Goal: Contribute content: Add original content to the website for others to see

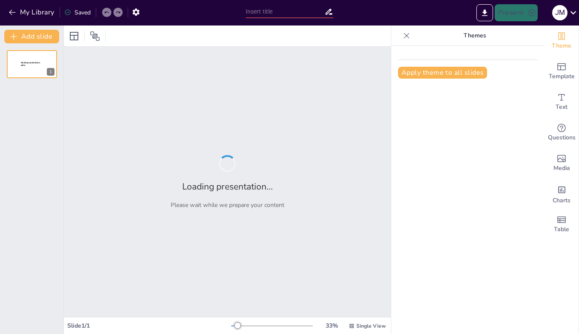
type input "Army Standards Update: Appearance, Grooming standards for a professional Army"
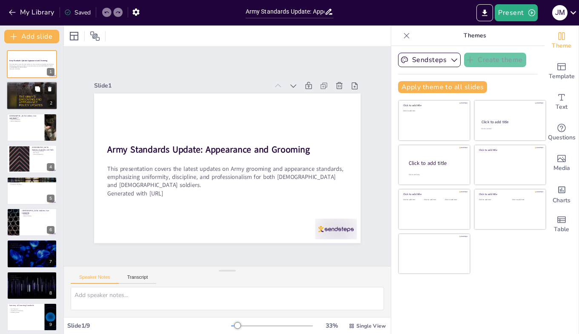
click at [53, 101] on div "2" at bounding box center [51, 104] width 8 height 8
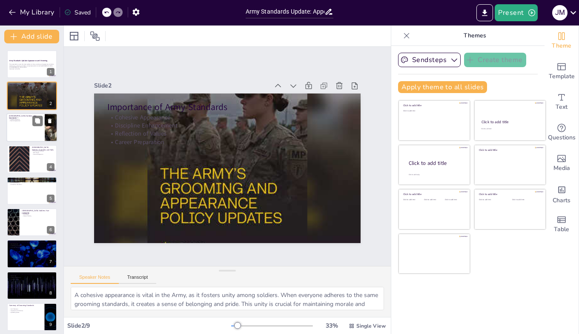
click at [31, 132] on div at bounding box center [31, 127] width 51 height 29
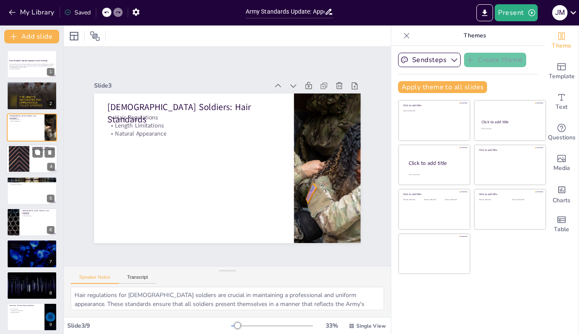
click at [41, 171] on div at bounding box center [31, 159] width 51 height 29
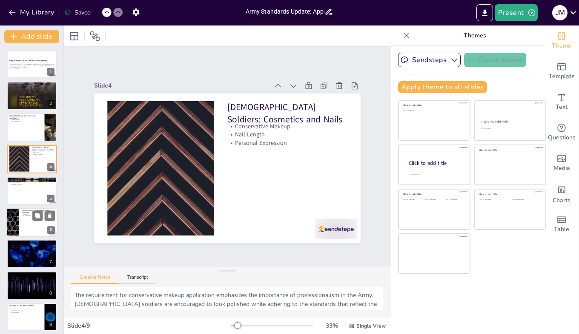
click at [46, 223] on div at bounding box center [31, 222] width 51 height 29
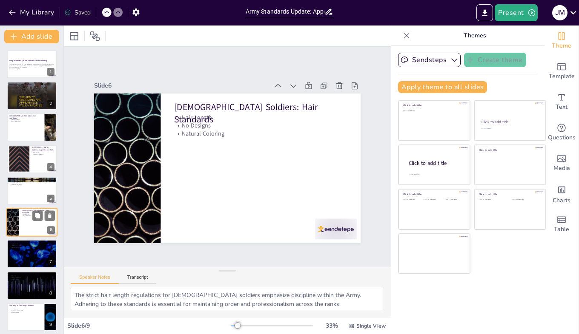
scroll to position [4, 0]
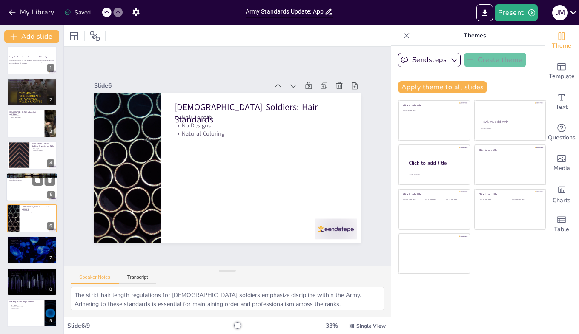
click at [23, 185] on div at bounding box center [31, 187] width 51 height 29
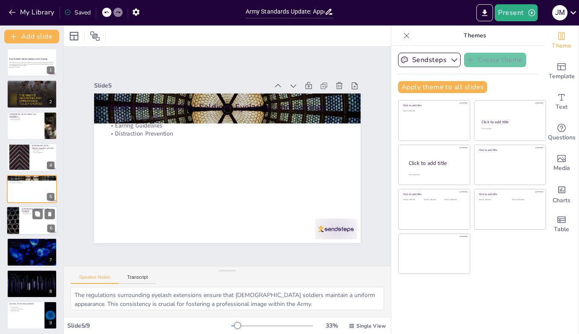
click at [29, 228] on div at bounding box center [31, 220] width 51 height 29
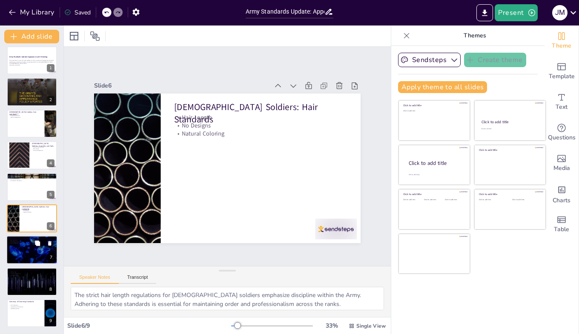
click at [31, 248] on div at bounding box center [31, 250] width 51 height 29
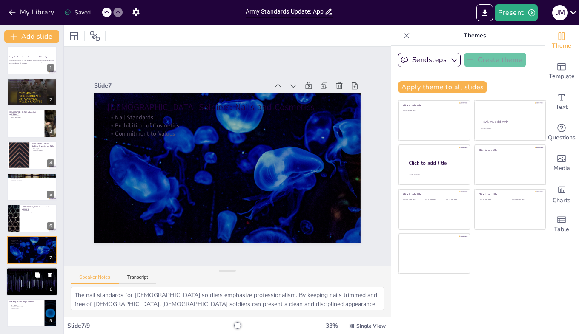
click at [33, 276] on button at bounding box center [37, 275] width 10 height 10
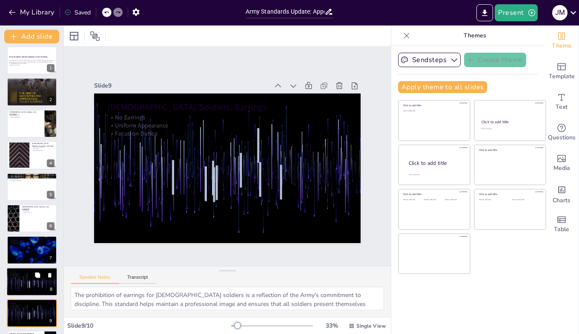
scroll to position [36, 0]
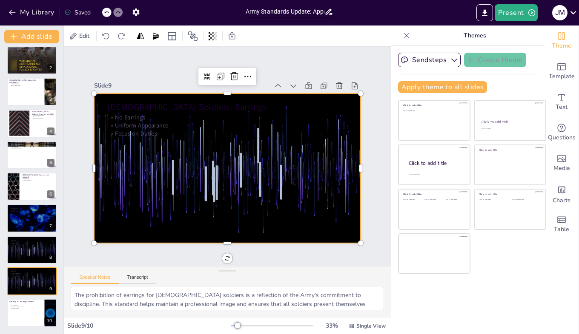
click at [141, 200] on div at bounding box center [227, 169] width 266 height 150
click at [26, 305] on p "Key Takeaways" at bounding box center [25, 306] width 33 height 2
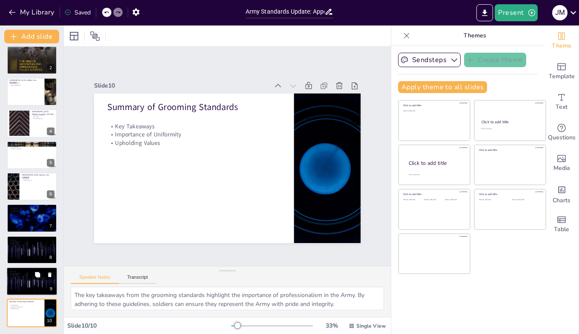
click at [20, 291] on div at bounding box center [31, 281] width 51 height 29
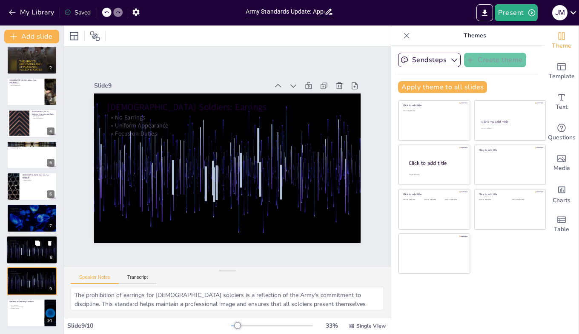
click at [20, 251] on div at bounding box center [31, 250] width 51 height 29
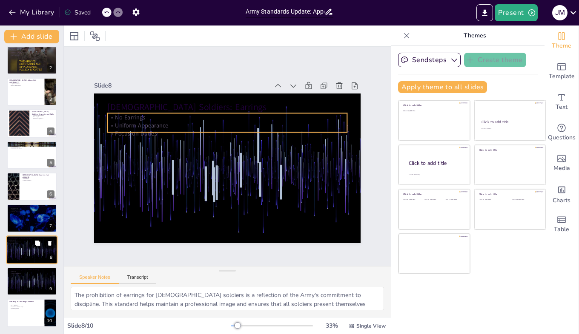
click at [20, 241] on p "Uniform Appearance" at bounding box center [32, 242] width 46 height 2
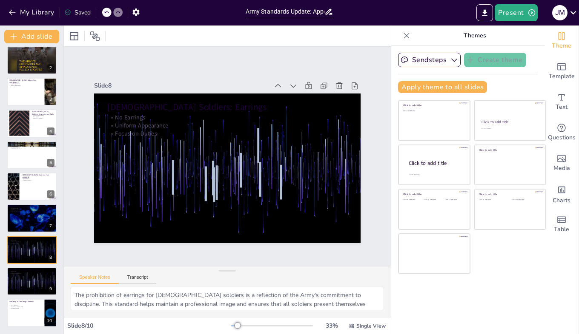
click at [23, 201] on div "Army Standards Update: Appearance and Grooming This presentation covers the lat…" at bounding box center [31, 170] width 63 height 313
click at [25, 186] on div at bounding box center [31, 186] width 51 height 29
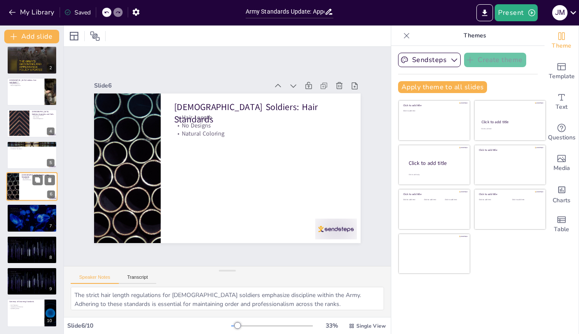
scroll to position [34, 0]
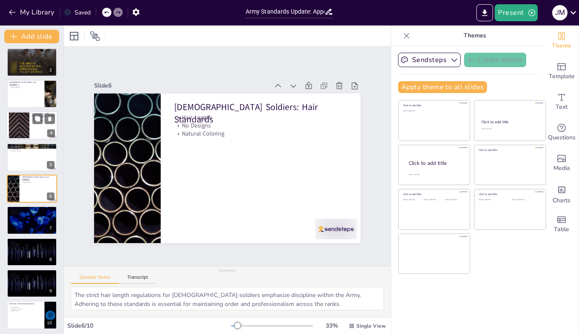
click at [21, 143] on div at bounding box center [32, 146] width 50 height 28
type textarea "The regulations surrounding eyelash extensions ensure that [DEMOGRAPHIC_DATA] s…"
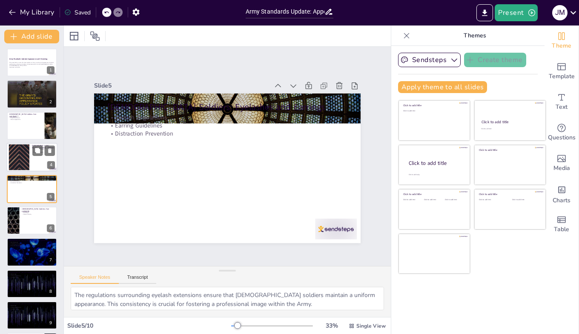
scroll to position [0, 0]
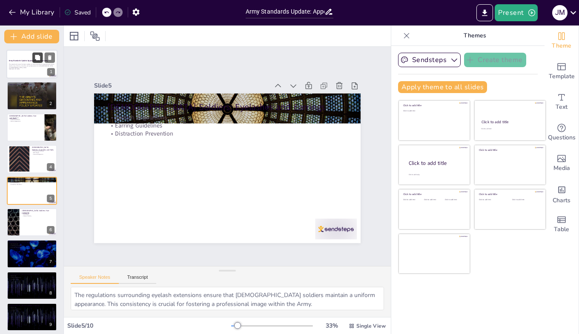
click at [33, 60] on button at bounding box center [37, 57] width 10 height 10
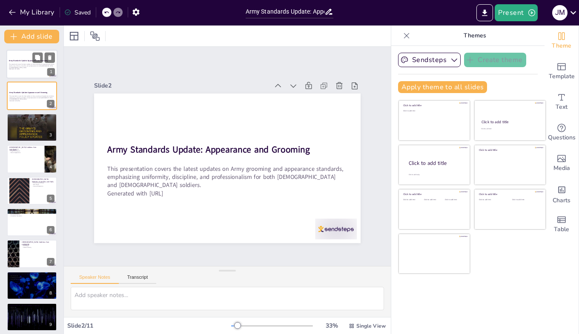
click at [20, 69] on p "Generated with [URL]" at bounding box center [32, 70] width 46 height 2
click at [18, 97] on p "This presentation covers the latest updates on Army grooming and appearance sta…" at bounding box center [32, 97] width 46 height 5
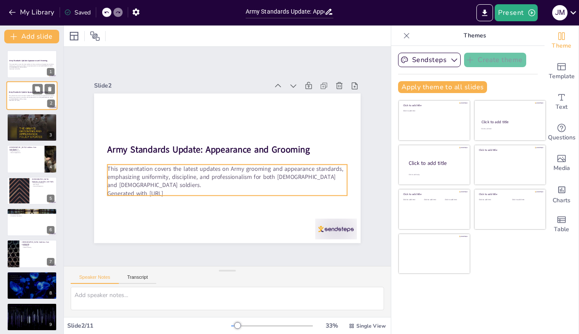
click at [21, 100] on p "Generated with [URL]" at bounding box center [32, 101] width 46 height 2
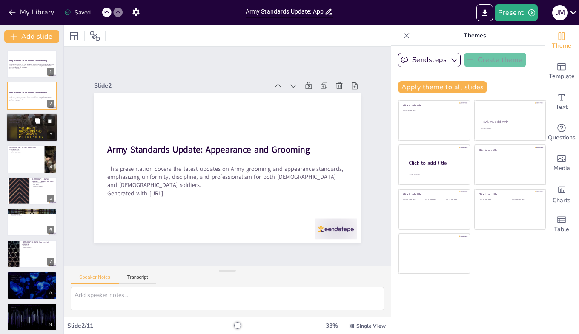
click at [26, 129] on div at bounding box center [31, 128] width 51 height 38
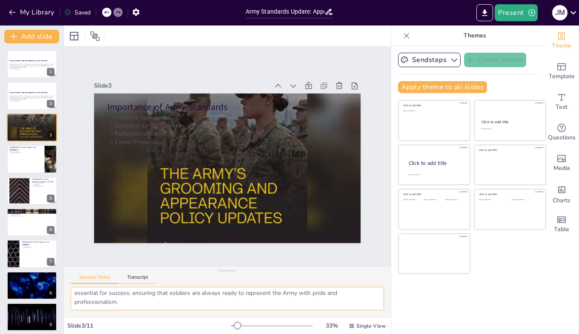
scroll to position [91, 0]
click at [31, 192] on div at bounding box center [31, 191] width 51 height 29
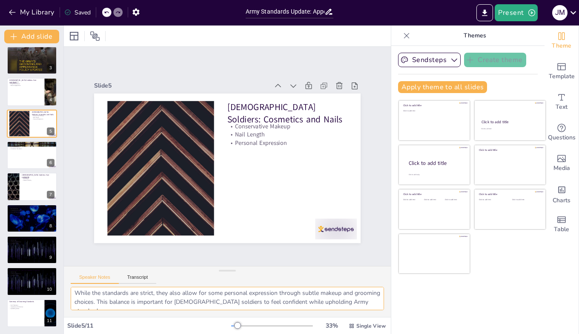
scroll to position [0, 0]
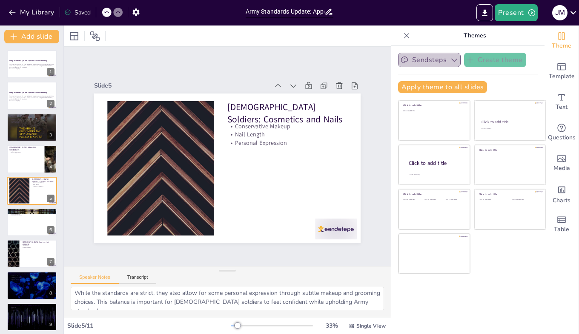
click at [450, 60] on icon "button" at bounding box center [454, 60] width 9 height 9
click at [497, 77] on div "Sendsteps Create theme Apply theme to all slides Click to add title Click to ad…" at bounding box center [468, 76] width 140 height 47
click at [479, 15] on button "Export to PowerPoint" at bounding box center [484, 12] width 17 height 17
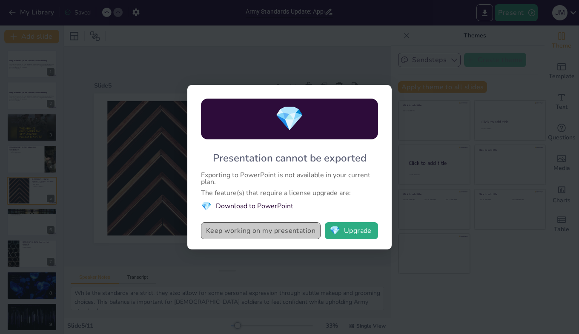
click at [216, 229] on button "Keep working on my presentation" at bounding box center [261, 231] width 120 height 17
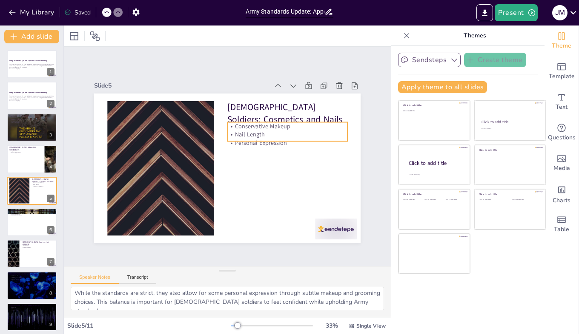
click at [246, 133] on p "Nail Length" at bounding box center [287, 135] width 120 height 8
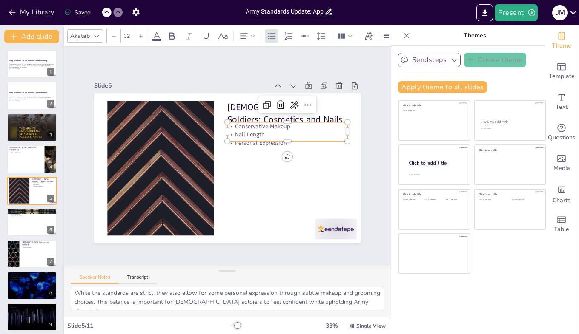
click at [249, 142] on p "Personal Expression" at bounding box center [287, 143] width 120 height 8
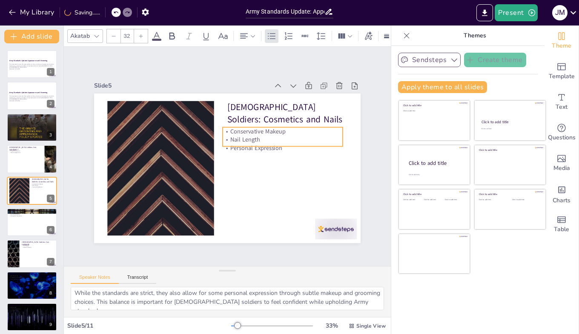
drag, startPoint x: 265, startPoint y: 130, endPoint x: 260, endPoint y: 135, distance: 6.9
click at [260, 136] on p "Nail Length" at bounding box center [283, 140] width 120 height 8
click at [241, 129] on p "Conservative Makeup" at bounding box center [285, 137] width 120 height 21
click at [241, 128] on p "Conservative Makeup" at bounding box center [285, 137] width 120 height 21
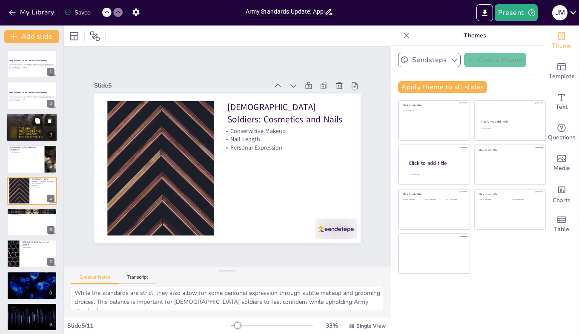
click at [28, 137] on div at bounding box center [31, 128] width 51 height 38
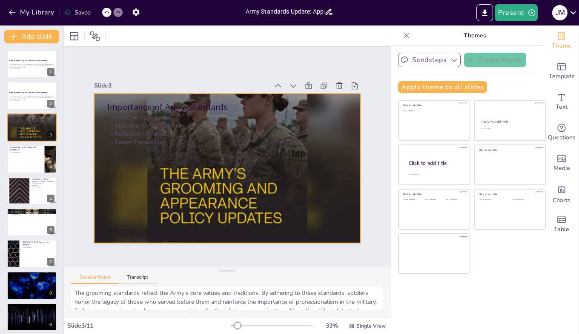
click at [111, 117] on p "Cohesive Appearance" at bounding box center [230, 117] width 239 height 33
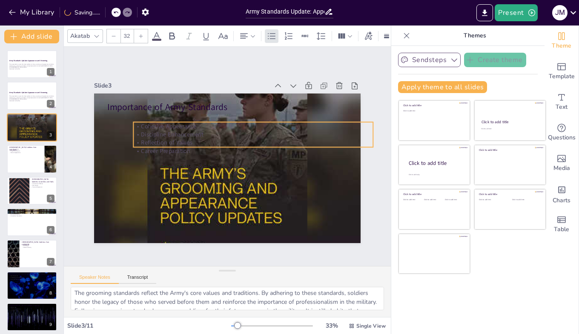
drag, startPoint x: 109, startPoint y: 111, endPoint x: 135, endPoint y: 120, distance: 27.5
click at [137, 120] on p "Cohesive Appearance" at bounding box center [256, 129] width 239 height 33
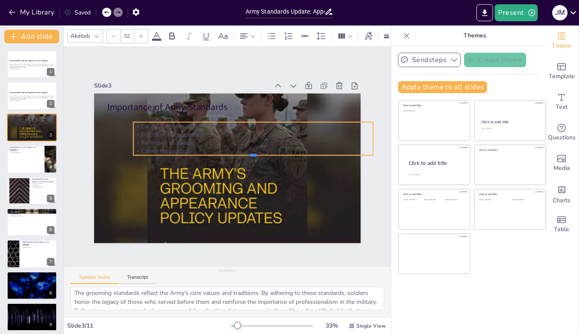
drag, startPoint x: 264, startPoint y: 145, endPoint x: 256, endPoint y: 144, distance: 8.1
click at [256, 144] on div "Importance of Army Standards Cohesive Appearance Discipline Enhancement Reflect…" at bounding box center [227, 169] width 266 height 150
drag, startPoint x: 126, startPoint y: 125, endPoint x: 102, endPoint y: 125, distance: 23.8
click at [103, 125] on div at bounding box center [108, 126] width 10 height 34
drag, startPoint x: 368, startPoint y: 133, endPoint x: 318, endPoint y: 134, distance: 50.2
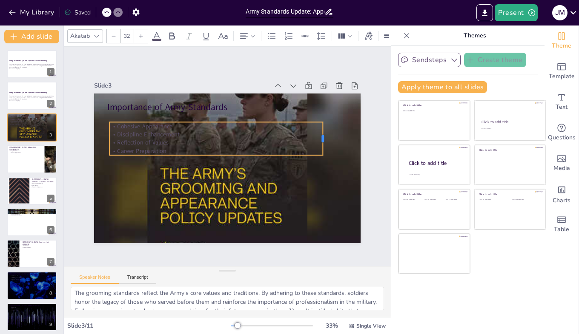
click at [323, 134] on div at bounding box center [328, 149] width 10 height 34
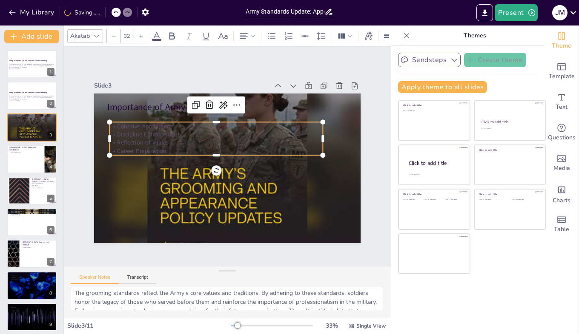
click at [376, 72] on div "Slide 1 Army Standards Update: Appearance and Grooming This presentation covers…" at bounding box center [227, 157] width 314 height 174
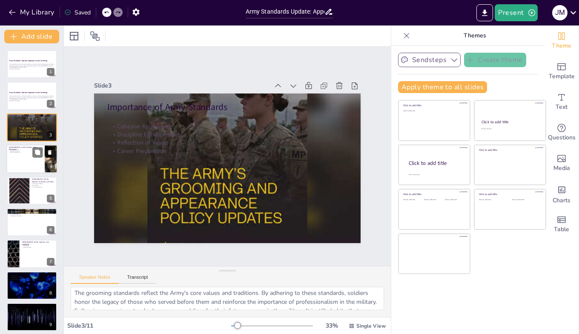
click at [24, 160] on div at bounding box center [31, 159] width 51 height 29
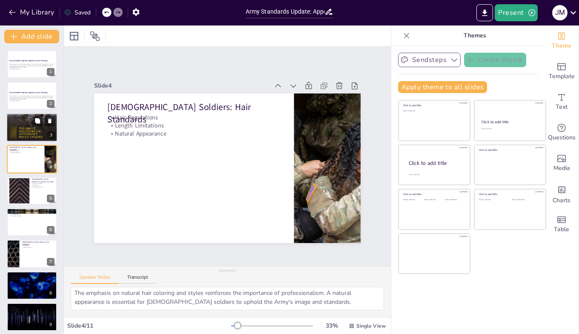
click at [20, 127] on div at bounding box center [31, 128] width 51 height 38
type textarea "A cohesive appearance is vital in the Army, as it fosters unity among soldiers.…"
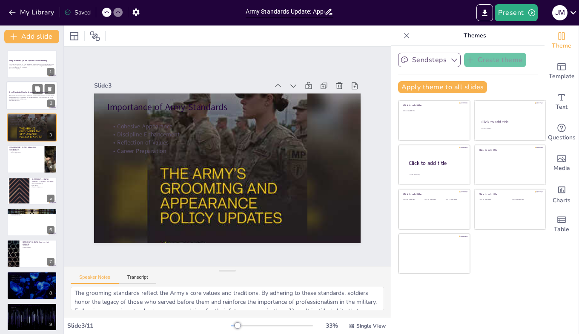
click at [24, 91] on strong "Army Standards Update: Appearance and Grooming" at bounding box center [28, 92] width 39 height 2
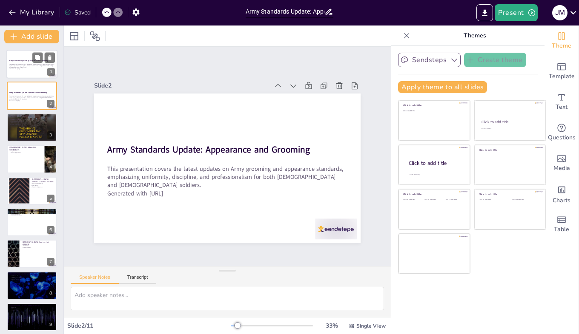
click at [14, 69] on p "Generated with [URL]" at bounding box center [32, 70] width 46 height 2
